Goal: Understand process/instructions: Learn how to perform a task or action

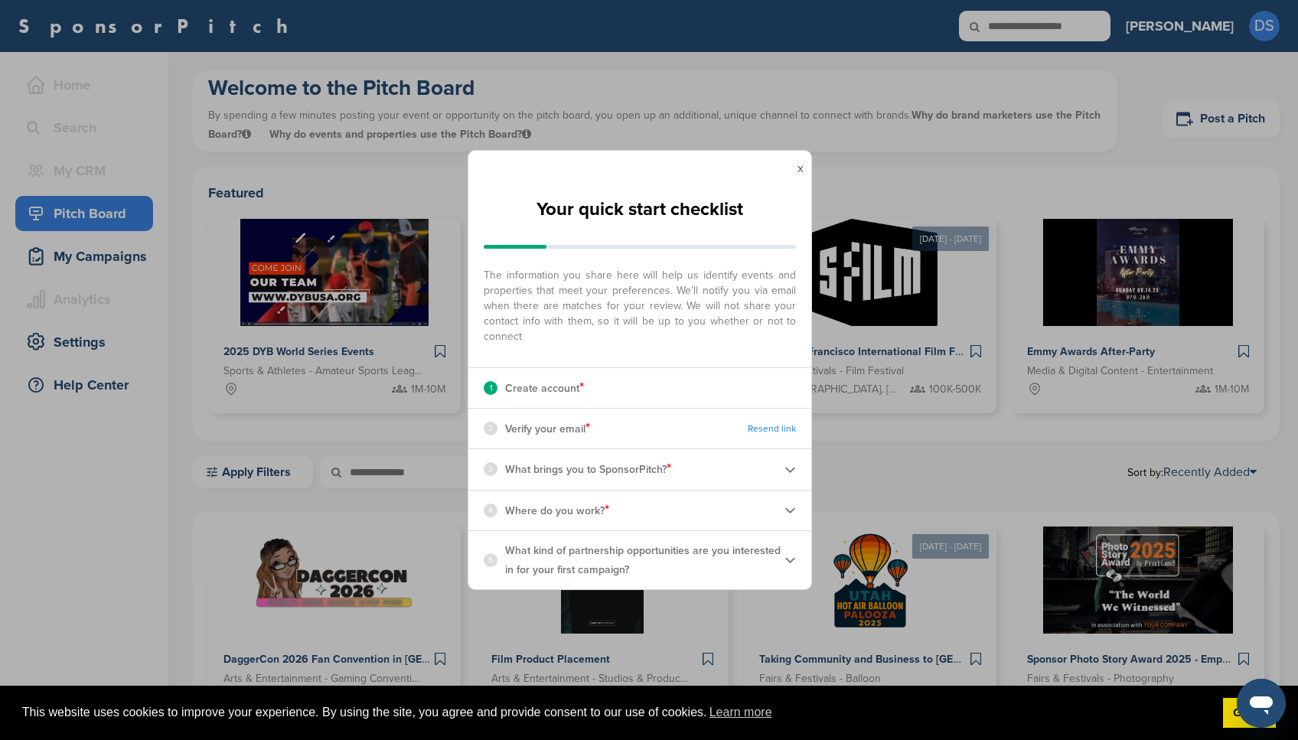
click at [799, 171] on link "x" at bounding box center [801, 168] width 6 height 15
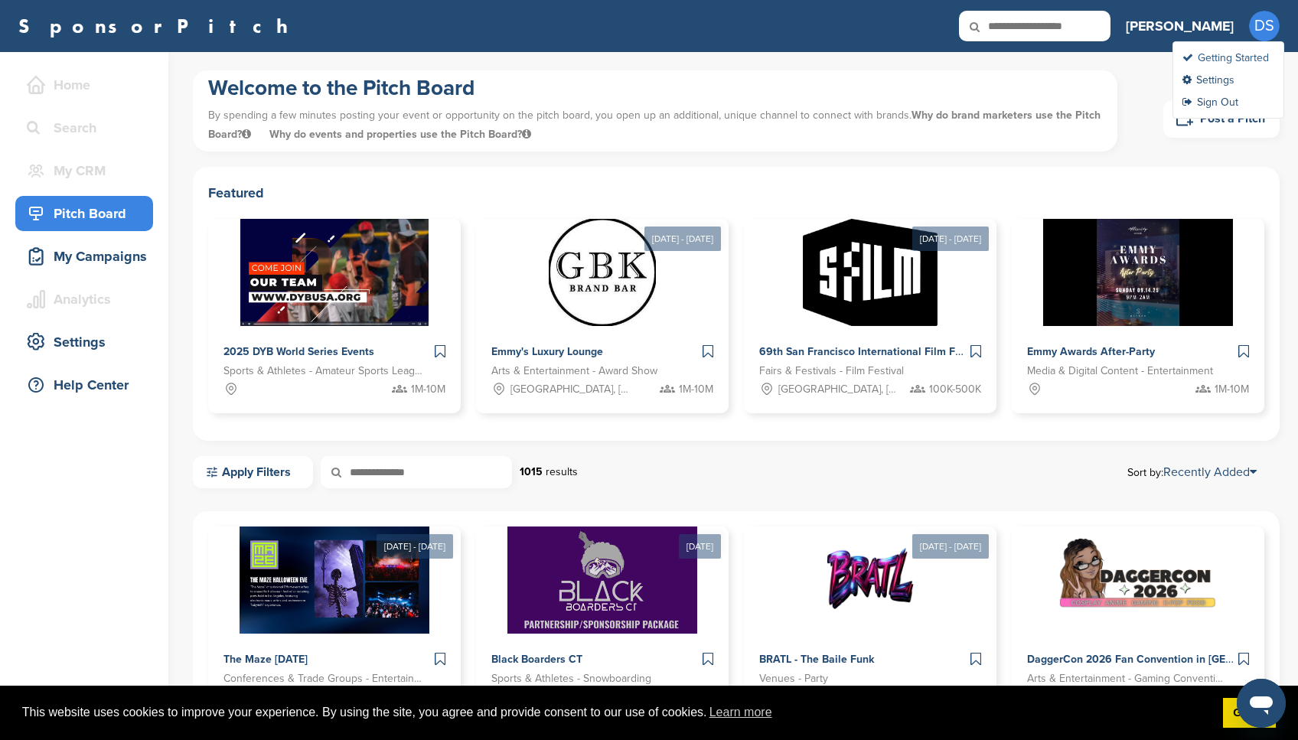
click at [1230, 57] on link "Getting Started" at bounding box center [1226, 57] width 87 height 13
